Goal: Task Accomplishment & Management: Manage account settings

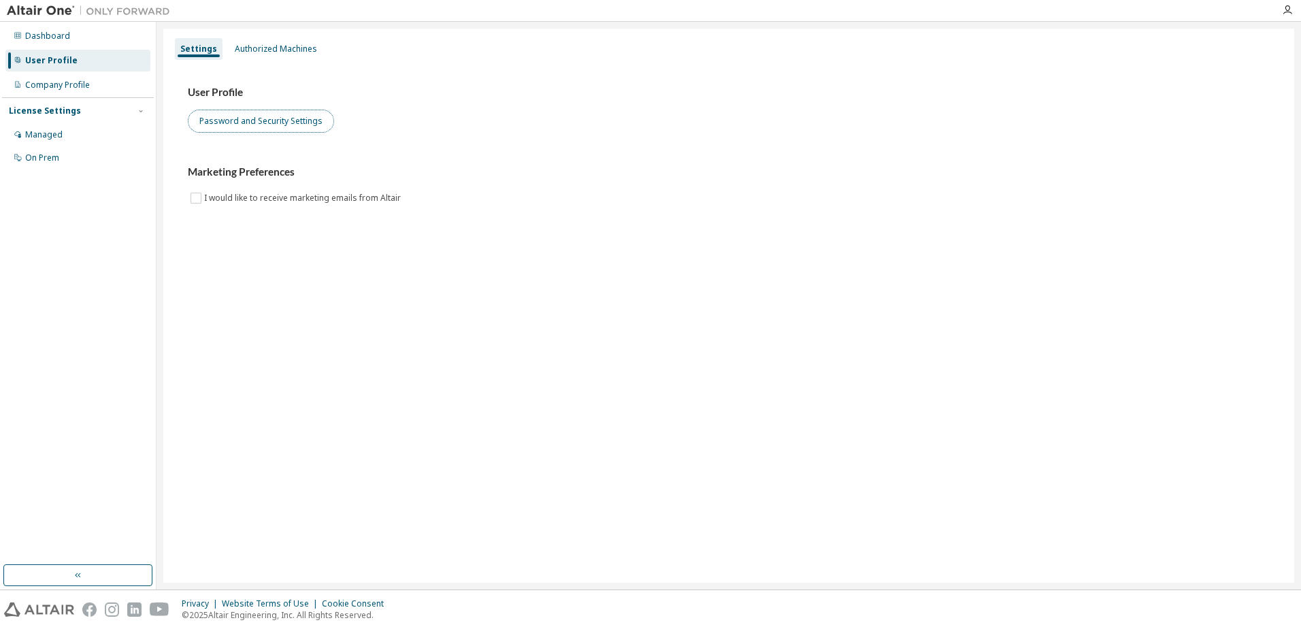
click at [238, 124] on button "Password and Security Settings" at bounding box center [261, 121] width 146 height 23
click at [48, 5] on img at bounding box center [92, 11] width 170 height 14
